Goal: Transaction & Acquisition: Purchase product/service

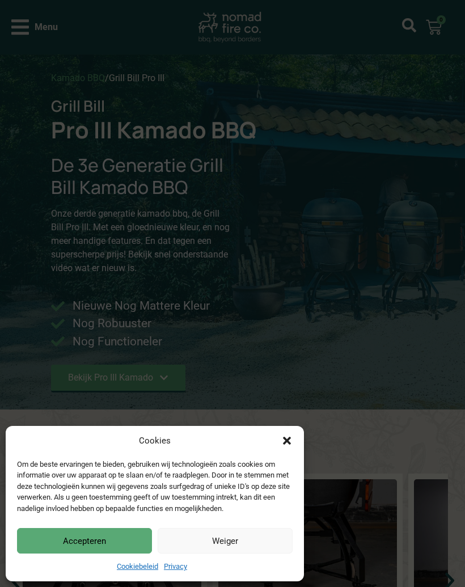
click at [58, 546] on button "Accepteren" at bounding box center [84, 541] width 135 height 26
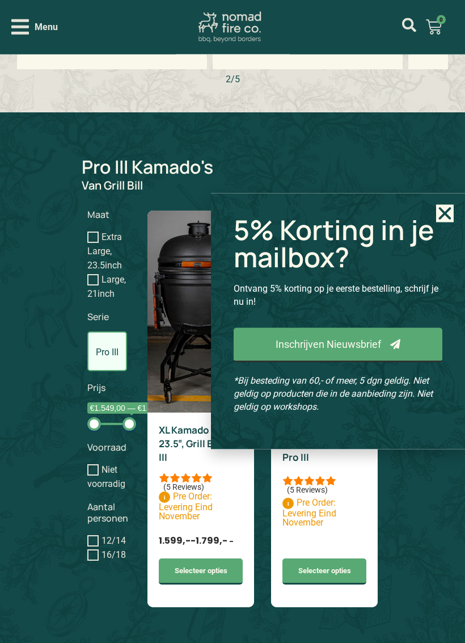
scroll to position [733, 0]
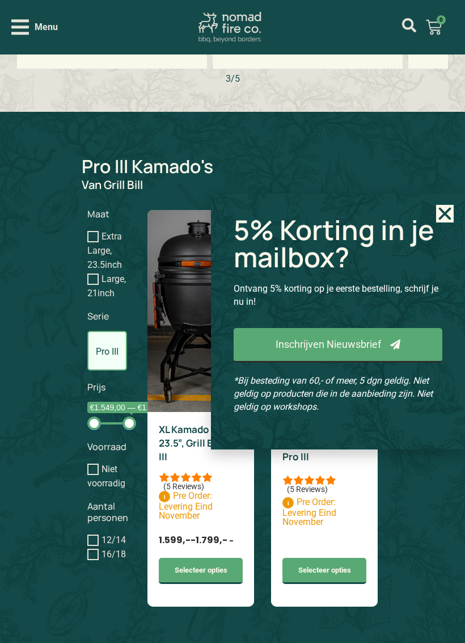
click at [449, 213] on icon "Close" at bounding box center [445, 214] width 18 height 18
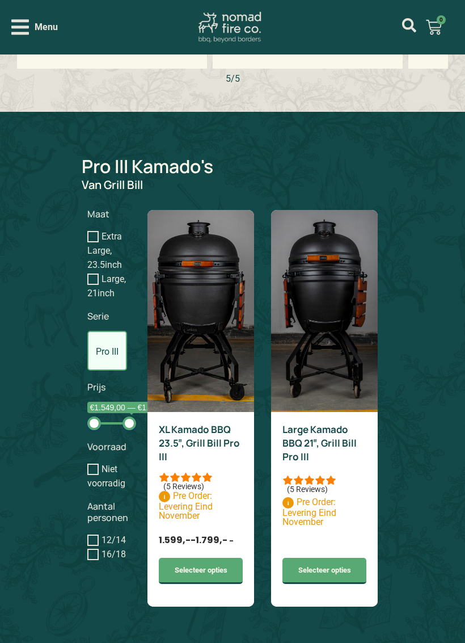
click at [312, 299] on img at bounding box center [324, 311] width 107 height 202
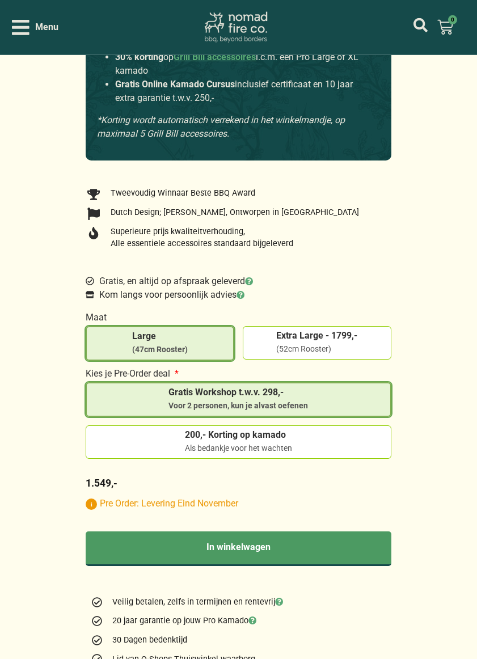
scroll to position [848, 0]
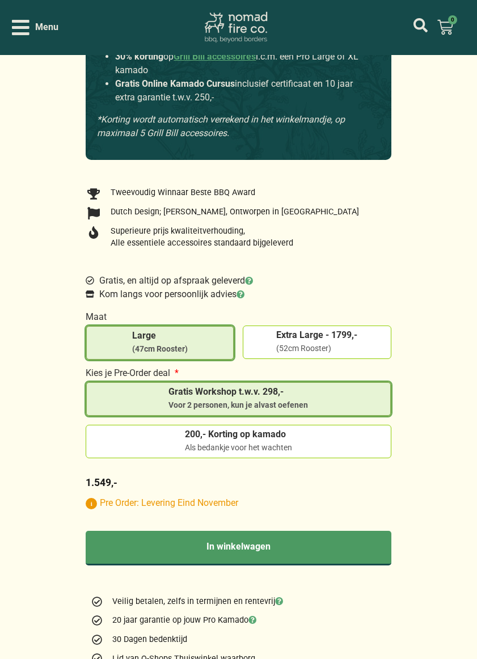
click at [0, 0] on input "200,- Korting op kamado Als bedankje voor het wachten" at bounding box center [0, 0] width 0 height 0
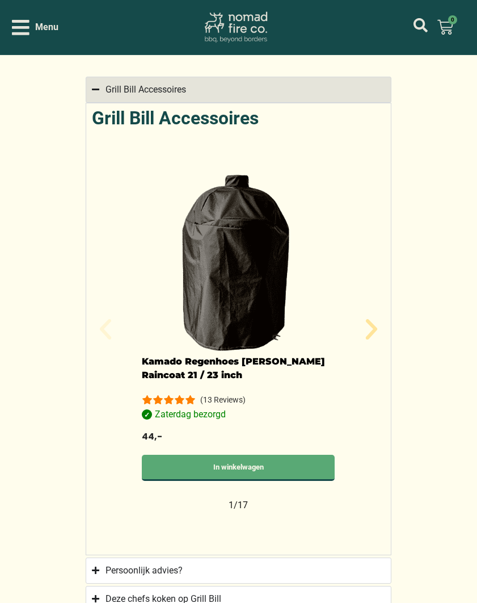
scroll to position [1427, 0]
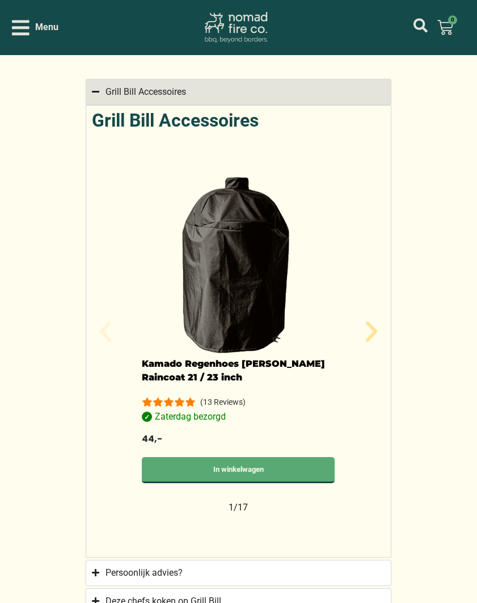
click at [368, 333] on icon "Volgende slide" at bounding box center [370, 331] width 11 height 20
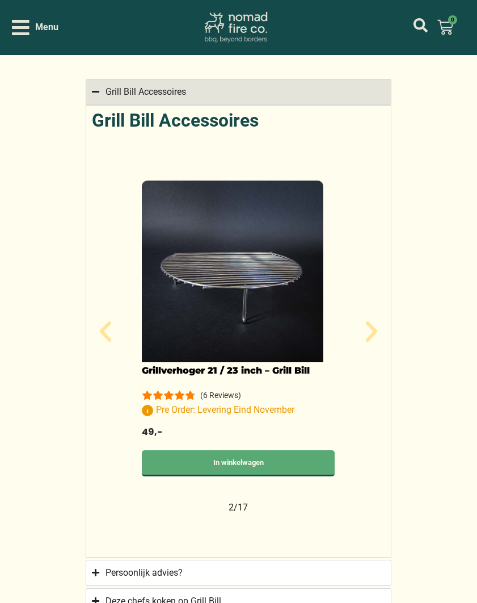
click at [376, 322] on icon "Volgende slide" at bounding box center [371, 331] width 27 height 27
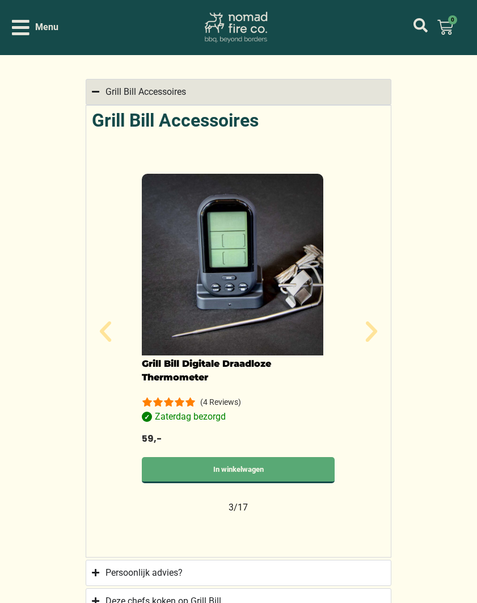
click at [382, 318] on icon "Volgende slide" at bounding box center [371, 331] width 27 height 27
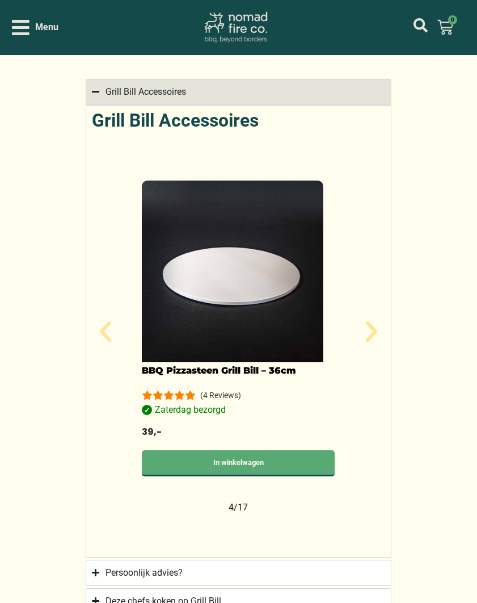
click at [390, 313] on div "Grill Bill Accessoires Kamado Regenhoes [PERSON_NAME] Raincoat 21 / 23 inch (13…" at bounding box center [238, 331] width 305 height 452
click at [371, 318] on icon "Volgende slide" at bounding box center [371, 331] width 27 height 27
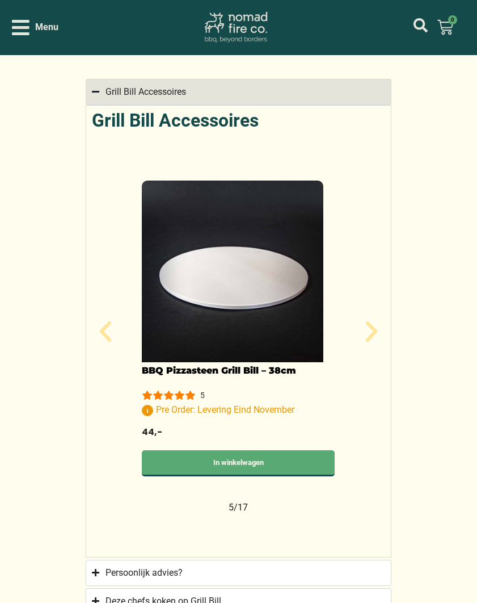
click at [372, 322] on icon "Volgende slide" at bounding box center [370, 331] width 11 height 20
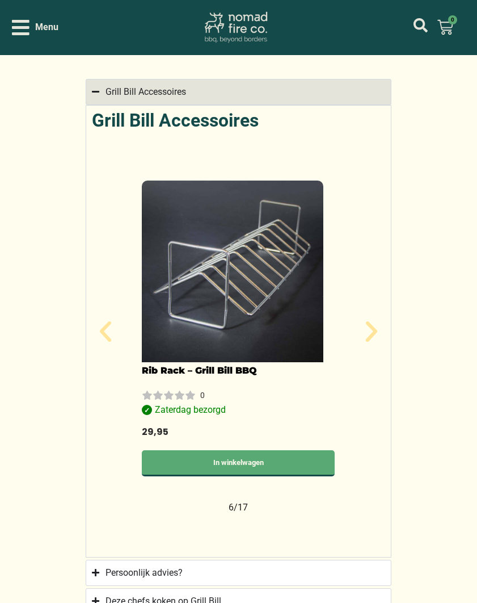
click at [377, 318] on icon "Volgende slide" at bounding box center [371, 331] width 27 height 27
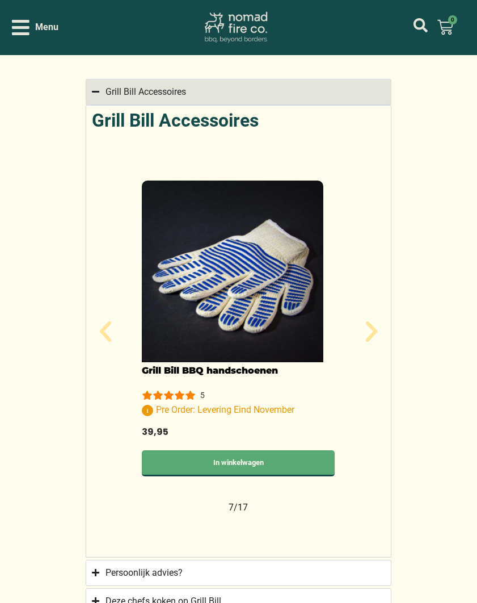
click at [388, 308] on div "Grill Bill Accessoires Kamado Regenhoes [PERSON_NAME] Raincoat 21 / 23 inch (13…" at bounding box center [238, 331] width 305 height 452
click at [364, 323] on icon "Volgende slide" at bounding box center [371, 331] width 27 height 27
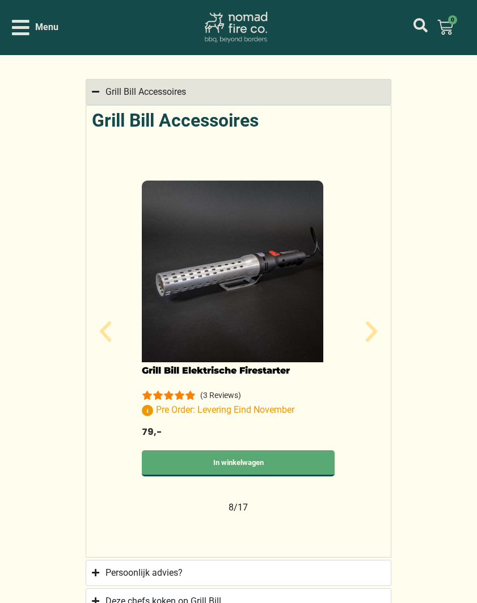
click at [383, 322] on icon "Volgende slide" at bounding box center [371, 331] width 27 height 27
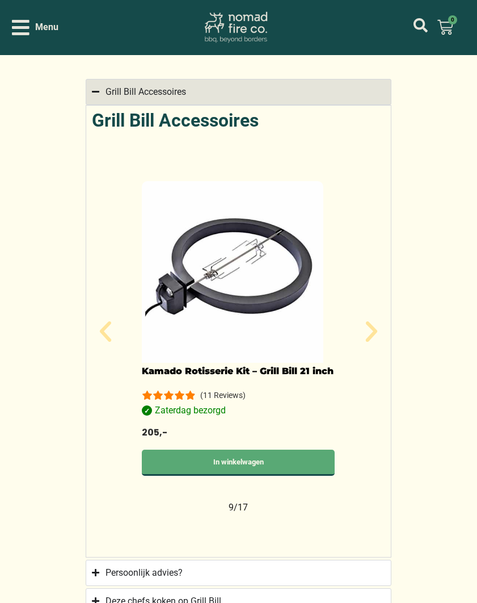
click at [384, 318] on icon "Volgende slide" at bounding box center [371, 331] width 27 height 27
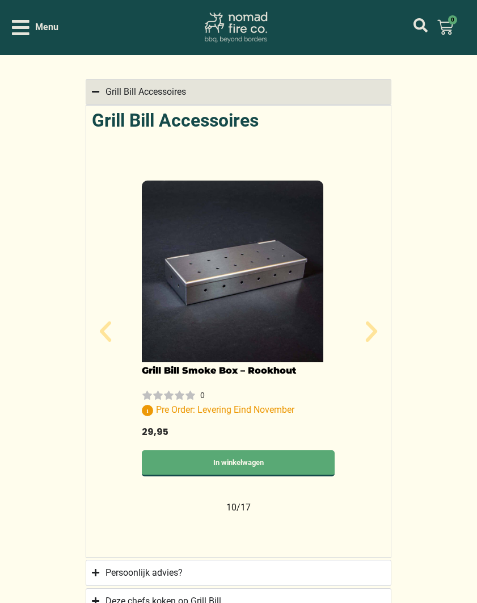
click at [379, 318] on icon "Volgende slide" at bounding box center [371, 331] width 27 height 27
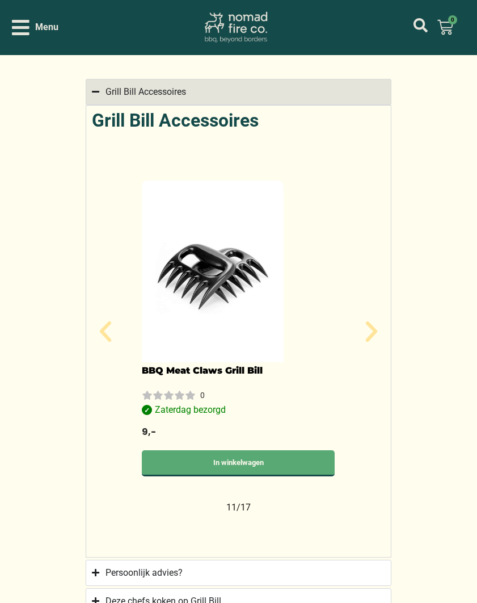
click at [380, 302] on div "BBQ Meat Claws Grill Bill 0 Zaterdag bezorgd 9,- In winkelwagen" at bounding box center [238, 333] width 284 height 343
click at [372, 318] on icon "Volgende slide" at bounding box center [371, 331] width 27 height 27
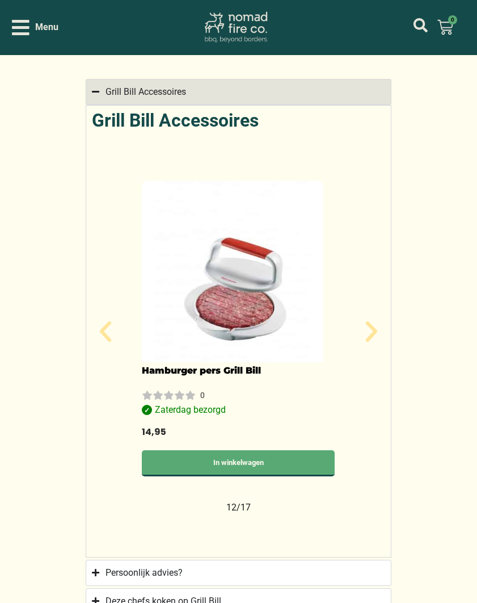
click at [377, 318] on icon "Volgende slide" at bounding box center [371, 331] width 27 height 27
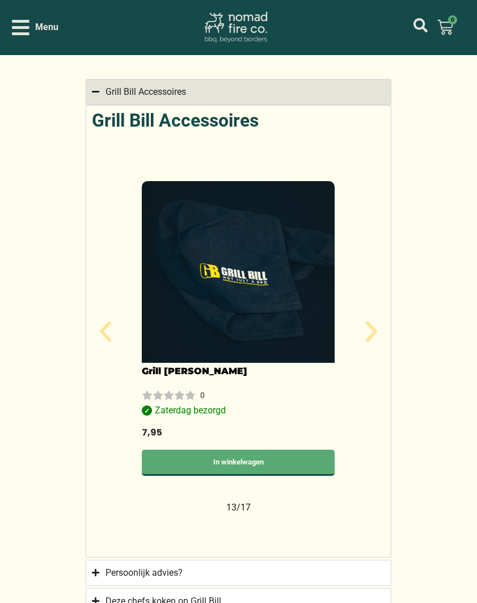
click at [381, 318] on icon "Volgende slide" at bounding box center [371, 331] width 27 height 27
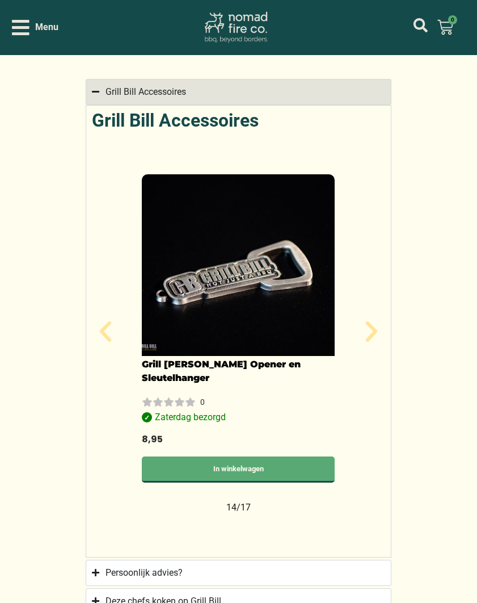
click at [379, 313] on div "Grill [PERSON_NAME] Opener en Sleutelhanger 0 Zaterdag bezorgd 8,95 In winkelwa…" at bounding box center [238, 333] width 284 height 343
click at [371, 322] on icon "Volgende slide" at bounding box center [370, 331] width 11 height 20
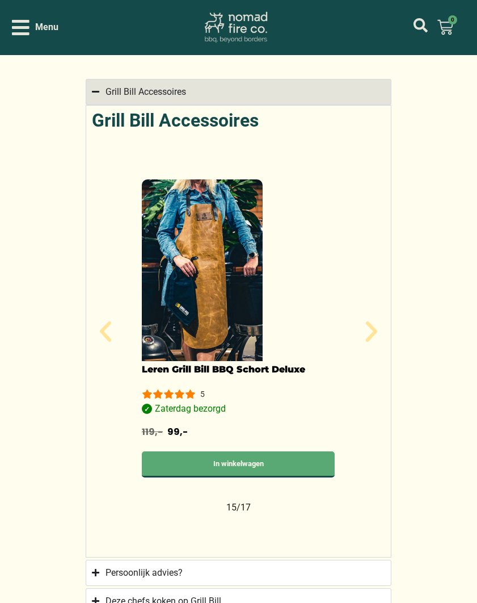
click at [381, 321] on icon "Volgende slide" at bounding box center [371, 331] width 27 height 27
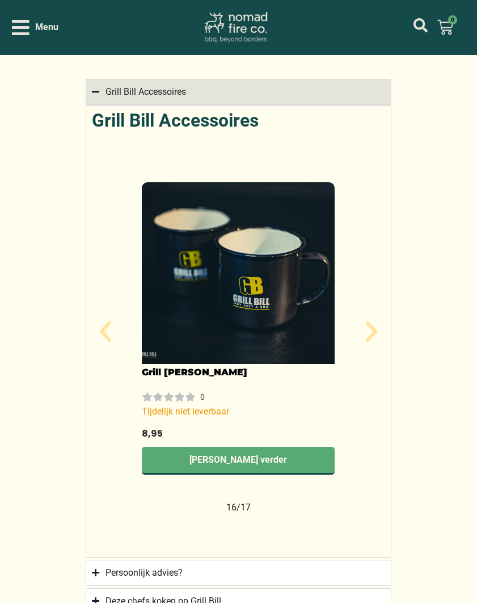
click at [380, 306] on div "Grill [PERSON_NAME] 0 Tijdelijk niet leverbaar 8,95 Lees verder" at bounding box center [238, 333] width 284 height 343
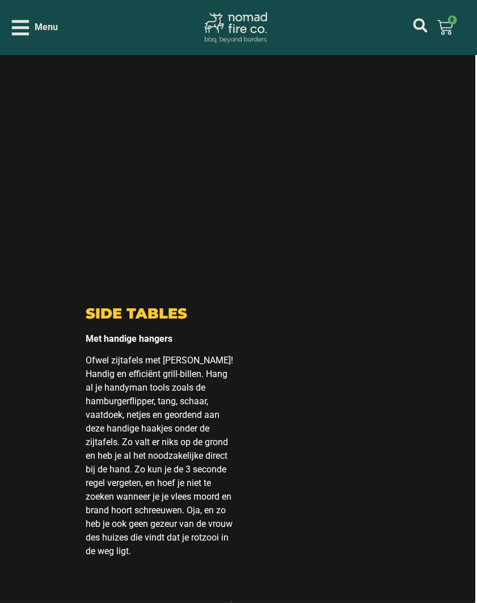
scroll to position [8216, 2]
